Goal: Task Accomplishment & Management: Manage account settings

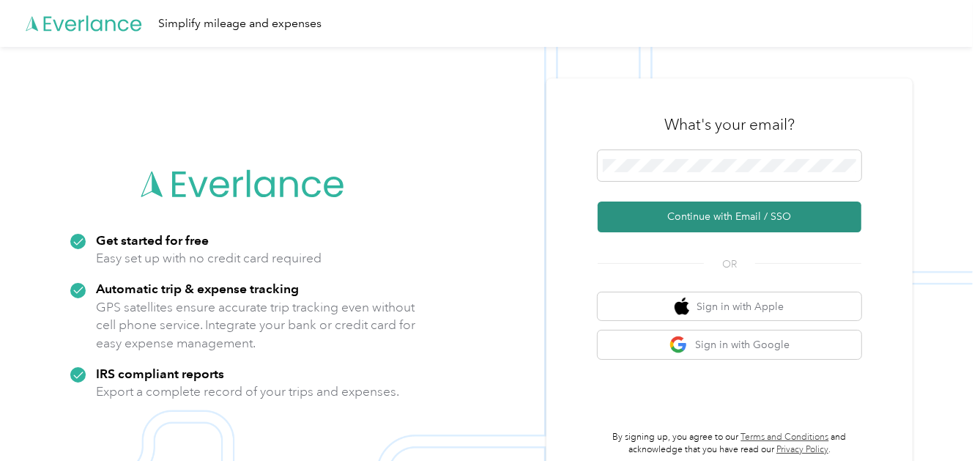
click at [736, 217] on button "Continue with Email / SSO" at bounding box center [730, 217] width 264 height 31
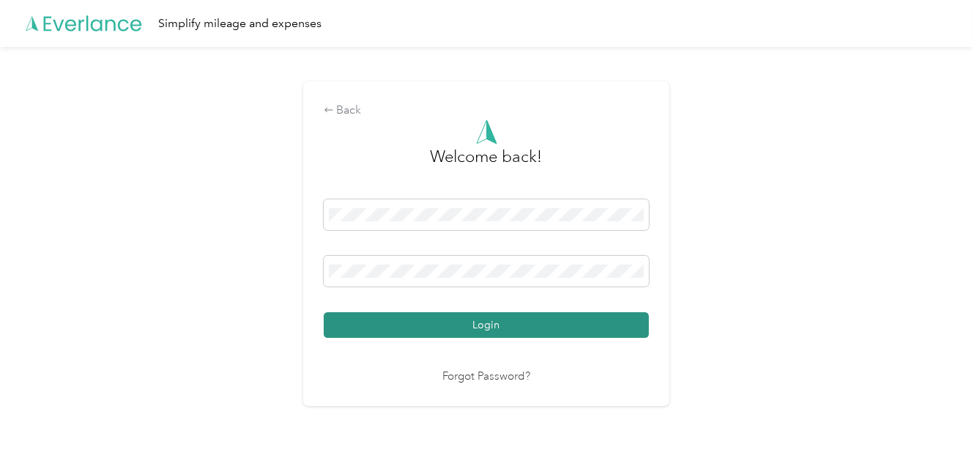
click at [488, 328] on button "Login" at bounding box center [486, 325] width 325 height 26
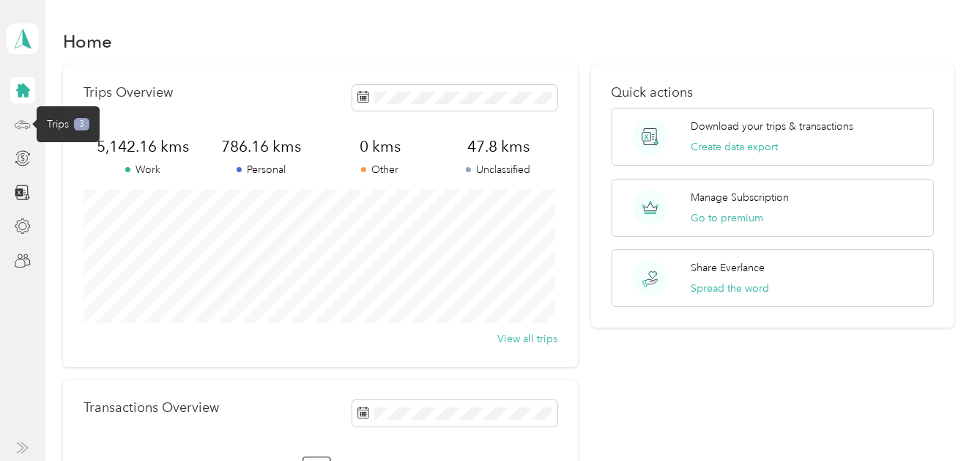
click at [21, 125] on icon at bounding box center [23, 125] width 16 height 16
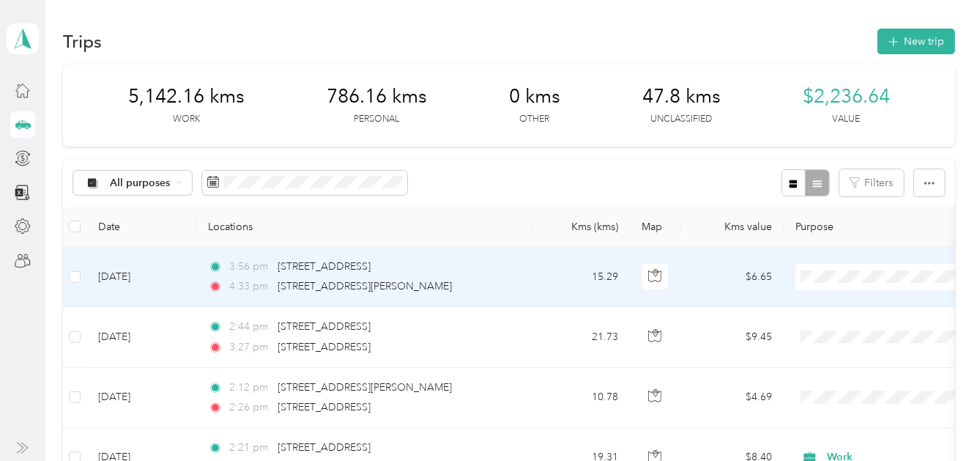
click at [844, 70] on li "Work" at bounding box center [887, 61] width 182 height 26
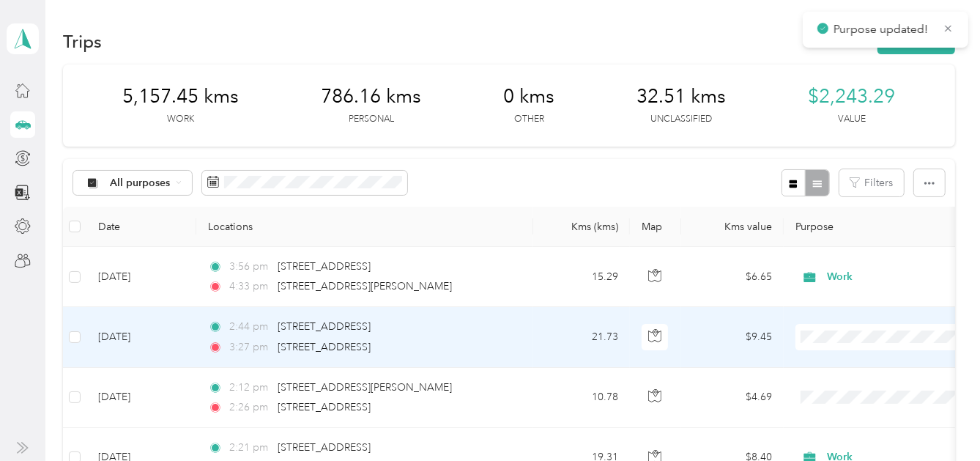
click at [845, 121] on span "Work" at bounding box center [900, 122] width 136 height 15
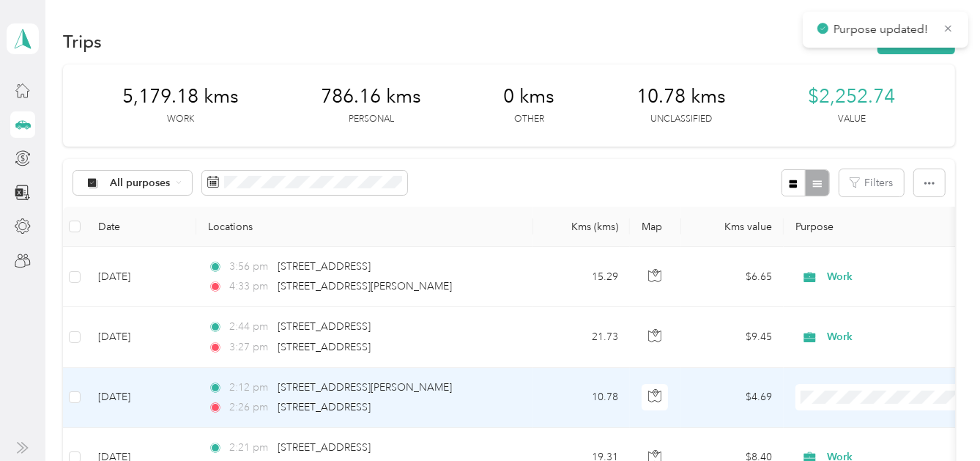
click at [840, 189] on li "Work" at bounding box center [887, 188] width 182 height 26
